Goal: Check status: Check status

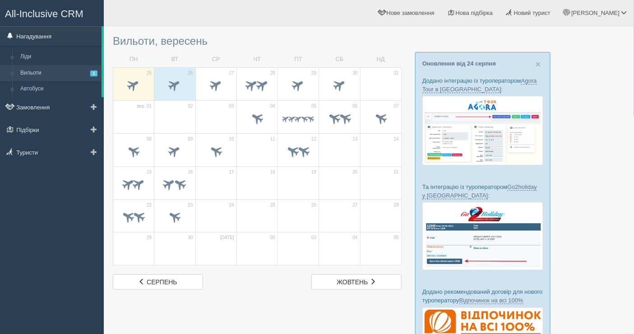
click at [48, 33] on link "Нагадування" at bounding box center [51, 36] width 102 height 20
click at [215, 90] on span at bounding box center [216, 84] width 15 height 15
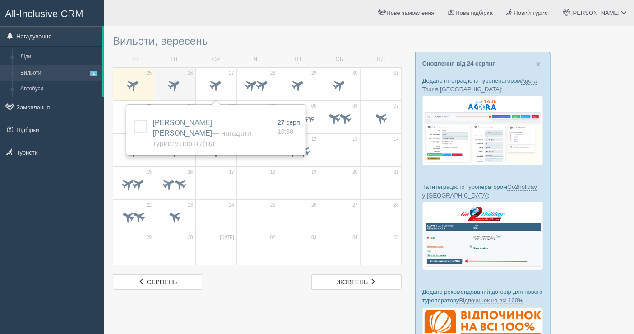
click at [175, 84] on span at bounding box center [174, 84] width 15 height 15
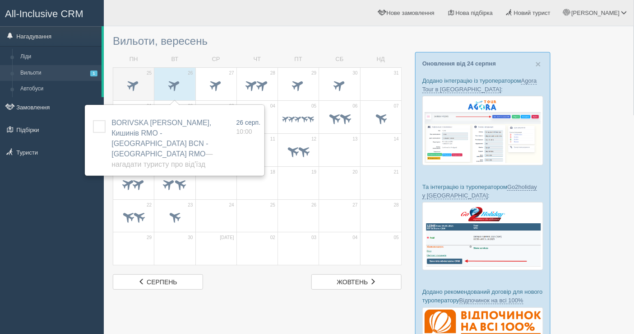
click at [131, 83] on span at bounding box center [133, 84] width 15 height 15
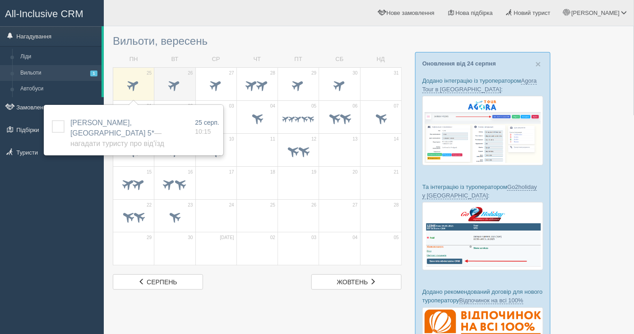
click at [174, 82] on span at bounding box center [174, 84] width 15 height 15
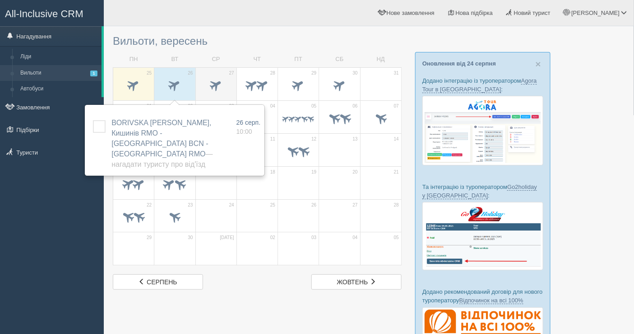
click at [215, 82] on span at bounding box center [216, 84] width 15 height 15
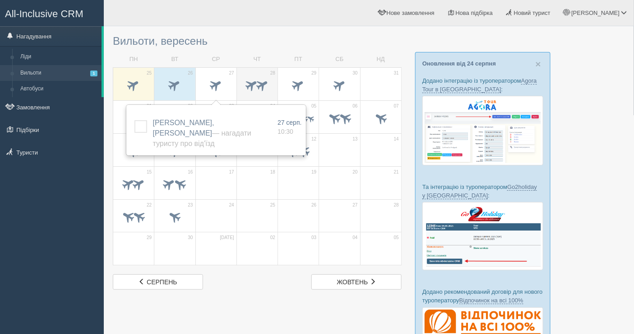
click at [255, 79] on span at bounding box center [252, 84] width 15 height 15
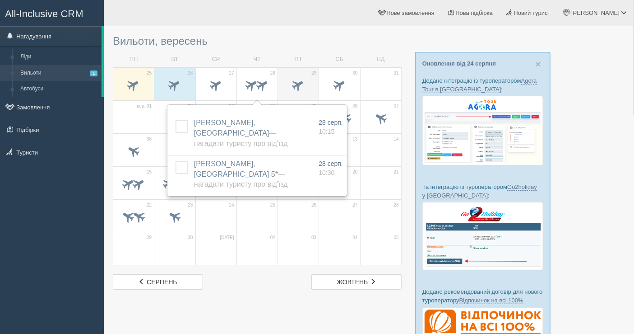
click at [311, 87] on span at bounding box center [299, 86] width 32 height 15
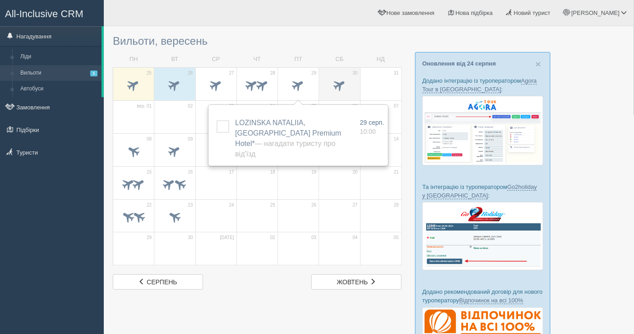
click at [332, 83] on span at bounding box center [339, 84] width 15 height 15
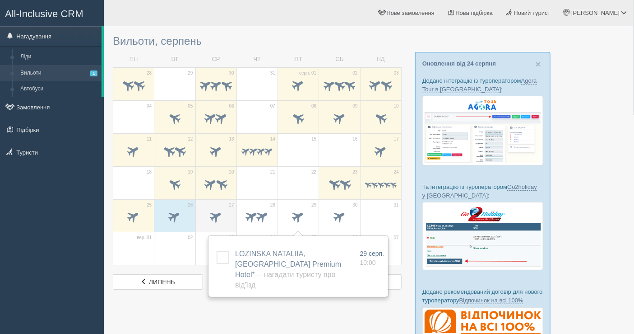
click at [215, 220] on span at bounding box center [216, 216] width 15 height 15
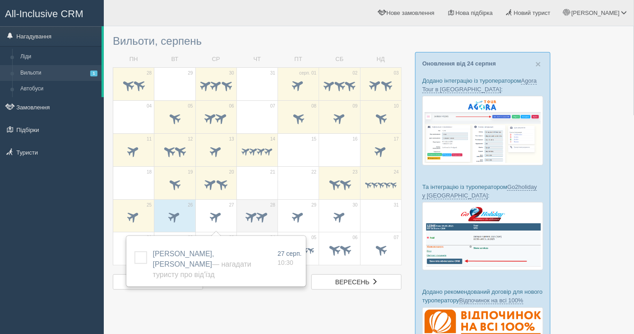
click at [253, 211] on span at bounding box center [252, 216] width 15 height 15
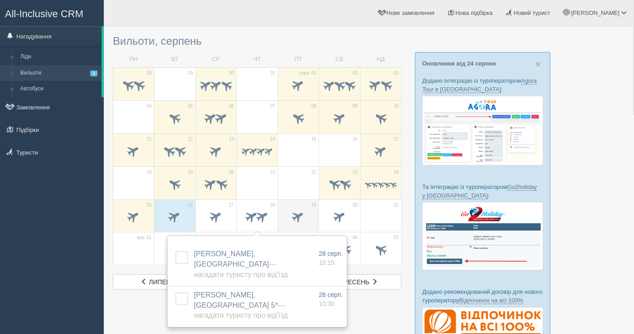
click at [291, 217] on span at bounding box center [298, 216] width 15 height 15
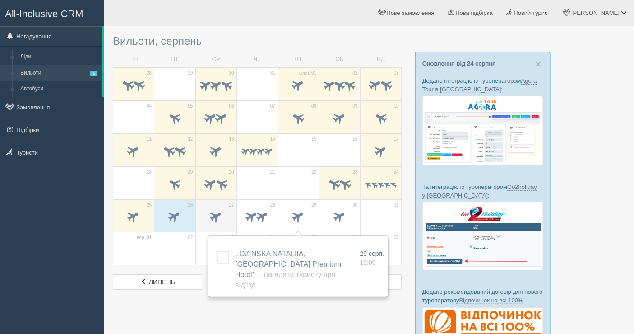
click at [218, 217] on span at bounding box center [216, 216] width 15 height 15
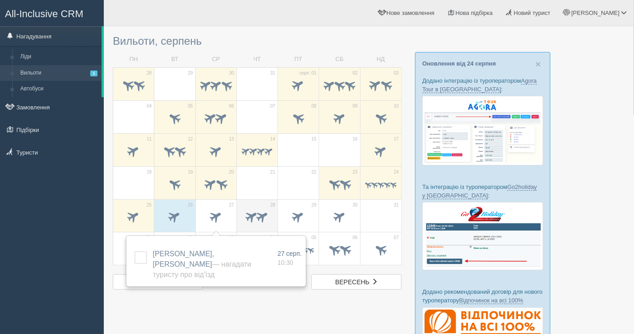
click at [254, 213] on span at bounding box center [252, 216] width 15 height 15
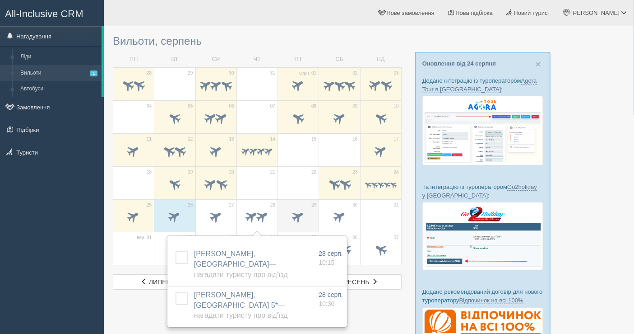
click at [293, 212] on span at bounding box center [298, 216] width 15 height 15
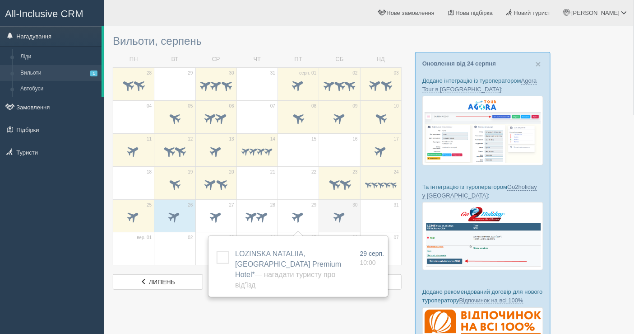
click at [334, 213] on span at bounding box center [339, 216] width 15 height 15
